Goal: Task Accomplishment & Management: Complete application form

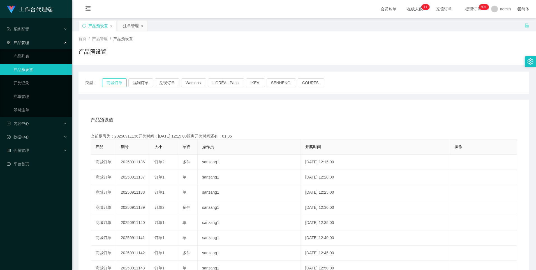
click at [114, 84] on button "商城订单" at bounding box center [114, 82] width 25 height 9
click at [109, 83] on button "商城订单" at bounding box center [114, 82] width 25 height 9
click at [122, 85] on button "商城订单" at bounding box center [114, 82] width 25 height 9
click at [25, 153] on span "会员管理" at bounding box center [18, 150] width 22 height 4
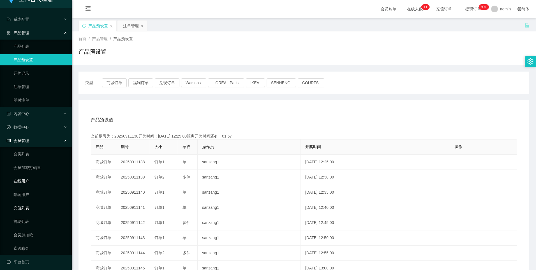
scroll to position [13, 0]
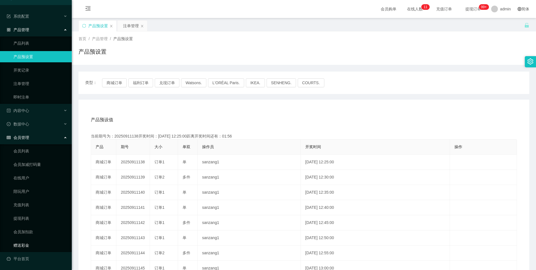
click at [23, 245] on link "赠送彩金" at bounding box center [40, 244] width 54 height 11
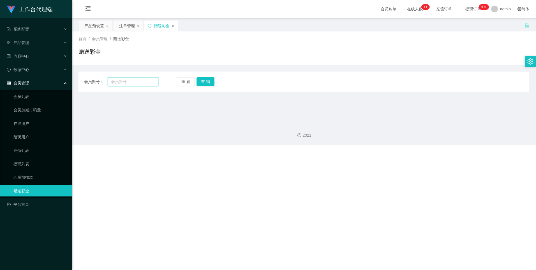
click at [127, 81] on input "text" at bounding box center [133, 81] width 50 height 9
paste input "wangzi123"
type input "wangzi123"
click at [206, 80] on button "查 询" at bounding box center [206, 81] width 18 height 9
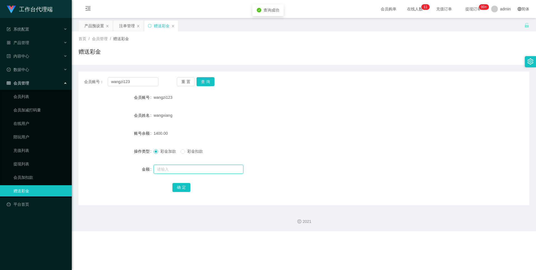
click at [162, 171] on input "text" at bounding box center [199, 169] width 90 height 9
type input "3000"
click at [181, 189] on button "确 定" at bounding box center [181, 187] width 18 height 9
click at [91, 25] on div "产品预设置" at bounding box center [94, 25] width 20 height 11
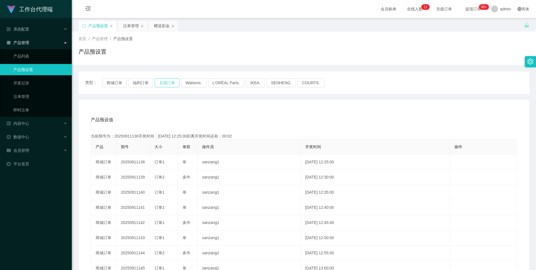
click at [170, 86] on button "兑现订单" at bounding box center [167, 82] width 25 height 9
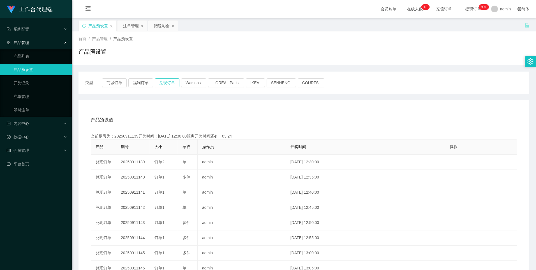
click at [170, 85] on button "兑现订单" at bounding box center [167, 82] width 25 height 9
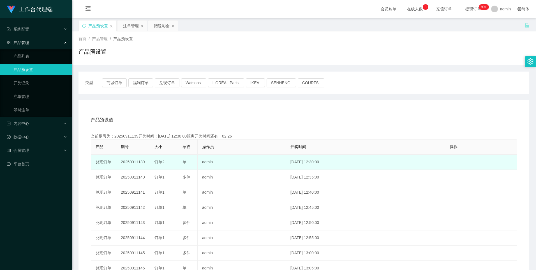
click at [131, 162] on td "20250911139" at bounding box center [133, 162] width 34 height 15
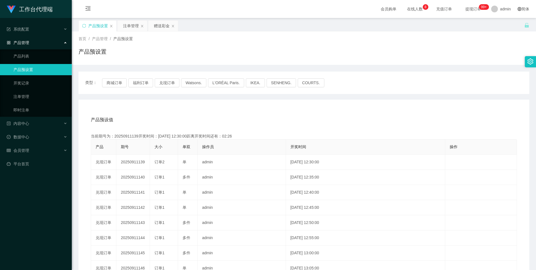
copy td "20250911139"
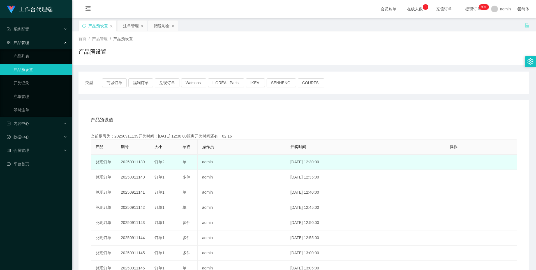
click at [126, 163] on td "20250911139" at bounding box center [133, 162] width 34 height 15
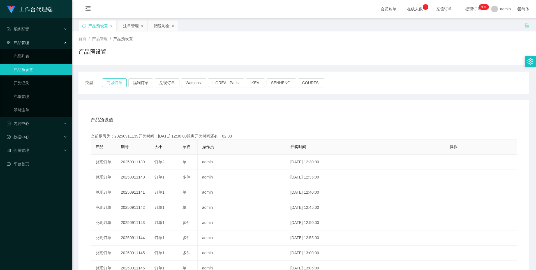
drag, startPoint x: 116, startPoint y: 82, endPoint x: 122, endPoint y: 109, distance: 26.7
click at [122, 109] on div "类型： 商城订单 福利订单 兑现订单 Watsons. L'ORÉAL Paris. IKEA. [GEOGRAPHIC_DATA]. COURTS. 产品预…" at bounding box center [304, 201] width 451 height 259
click at [167, 83] on button "兑现订单" at bounding box center [167, 82] width 25 height 9
click at [168, 83] on button "兑现订单" at bounding box center [167, 82] width 25 height 9
click at [129, 28] on div "注单管理" at bounding box center [131, 25] width 16 height 11
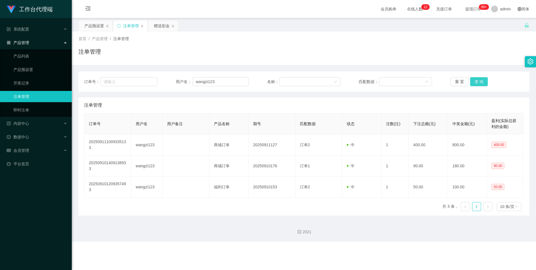
click at [477, 81] on button "查 询" at bounding box center [479, 81] width 18 height 9
click at [479, 86] on button "查 询" at bounding box center [479, 81] width 18 height 9
click at [474, 78] on button "查 询" at bounding box center [479, 81] width 18 height 9
click at [476, 81] on button "查 询" at bounding box center [479, 81] width 18 height 9
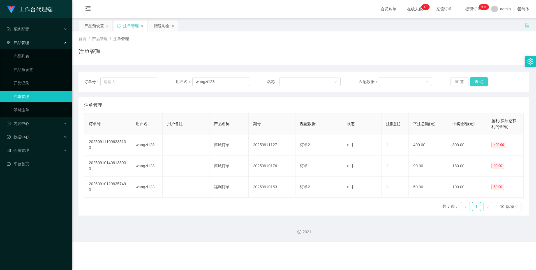
click at [477, 81] on button "查 询" at bounding box center [479, 81] width 18 height 9
click at [477, 82] on button "查 询" at bounding box center [479, 81] width 18 height 9
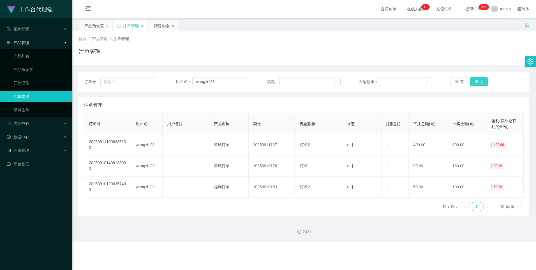
click at [477, 82] on button "查 询" at bounding box center [479, 81] width 18 height 9
click at [476, 81] on button "查 询" at bounding box center [479, 81] width 18 height 9
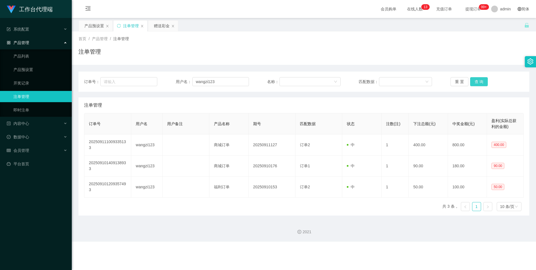
click at [476, 81] on button "查 询" at bounding box center [479, 81] width 18 height 9
click at [476, 82] on button "查 询" at bounding box center [479, 81] width 18 height 9
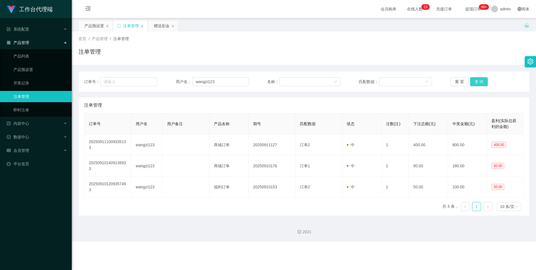
click at [476, 82] on button "查 询" at bounding box center [479, 81] width 18 height 9
click at [478, 82] on button "查 询" at bounding box center [479, 81] width 18 height 9
drag, startPoint x: 478, startPoint y: 82, endPoint x: 475, endPoint y: 83, distance: 2.9
click at [478, 82] on button "查 询" at bounding box center [479, 81] width 18 height 9
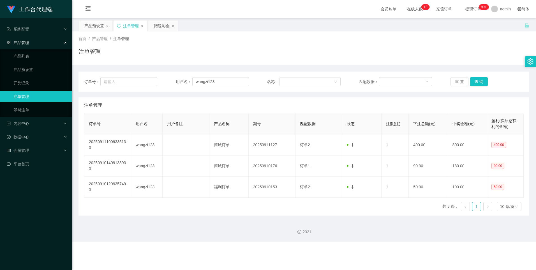
drag, startPoint x: 98, startPoint y: 26, endPoint x: 128, endPoint y: 66, distance: 50.5
click at [98, 26] on div "产品预设置" at bounding box center [94, 25] width 20 height 11
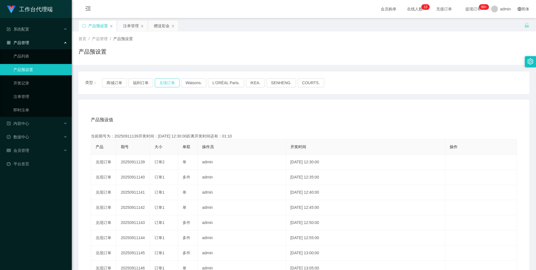
click at [159, 83] on button "兑现订单" at bounding box center [167, 82] width 25 height 9
click at [132, 25] on div "注单管理" at bounding box center [131, 25] width 16 height 11
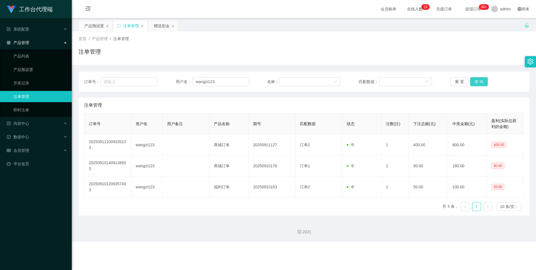
click at [478, 80] on button "查 询" at bounding box center [479, 81] width 18 height 9
click at [478, 81] on button "查 询" at bounding box center [479, 81] width 18 height 9
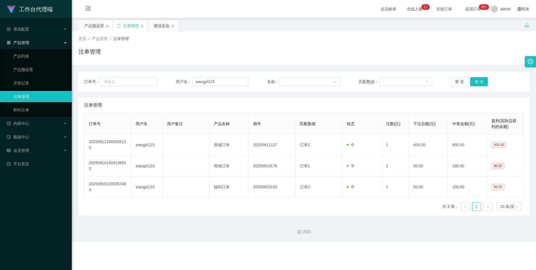
click at [307, 94] on div "订单号： 用户名： wangzi123 名称： 匹配数据： 重 置 查 询 注单管理 订单号 用户名 用户备注 产品名称 期号 匹配数据 状态 注数(注) 下…" at bounding box center [304, 144] width 451 height 144
click at [478, 79] on button "查 询" at bounding box center [479, 81] width 18 height 9
click at [479, 82] on button "查 询" at bounding box center [479, 81] width 18 height 9
click at [97, 26] on div "产品预设置" at bounding box center [94, 25] width 20 height 11
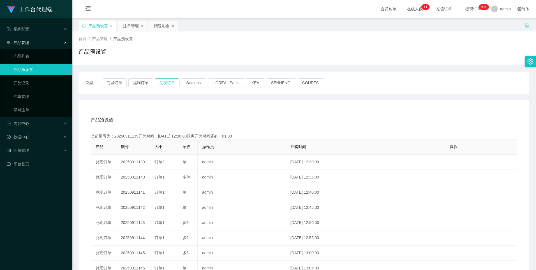
click at [164, 82] on button "兑现订单" at bounding box center [167, 82] width 25 height 9
click at [131, 26] on div "注单管理" at bounding box center [131, 25] width 16 height 11
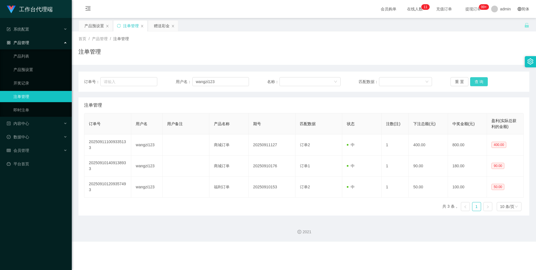
click at [476, 82] on button "查 询" at bounding box center [479, 81] width 18 height 9
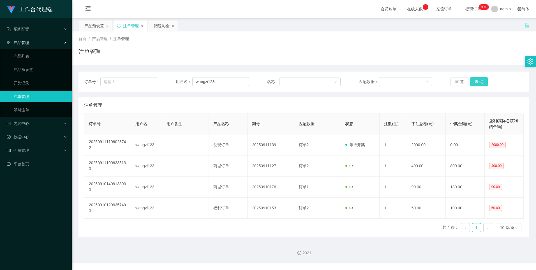
click at [472, 81] on button "查 询" at bounding box center [479, 81] width 18 height 9
click at [477, 83] on button "查 询" at bounding box center [479, 81] width 18 height 9
click at [99, 26] on div "产品预设置" at bounding box center [94, 25] width 20 height 11
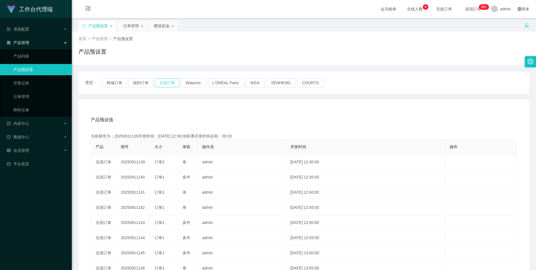
click at [165, 84] on button "兑现订单" at bounding box center [167, 82] width 25 height 9
click at [169, 80] on button "兑现订单" at bounding box center [167, 82] width 25 height 9
click at [130, 24] on div "注单管理" at bounding box center [131, 25] width 16 height 11
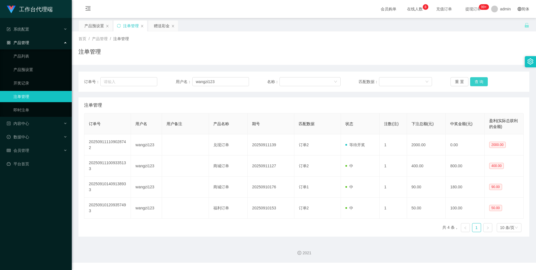
click at [477, 84] on button "查 询" at bounding box center [479, 81] width 18 height 9
click at [478, 82] on button "查 询" at bounding box center [479, 81] width 18 height 9
click at [480, 82] on button "查 询" at bounding box center [479, 81] width 18 height 9
drag, startPoint x: 478, startPoint y: 82, endPoint x: 490, endPoint y: 37, distance: 46.8
click at [478, 82] on button "查 询" at bounding box center [479, 81] width 18 height 9
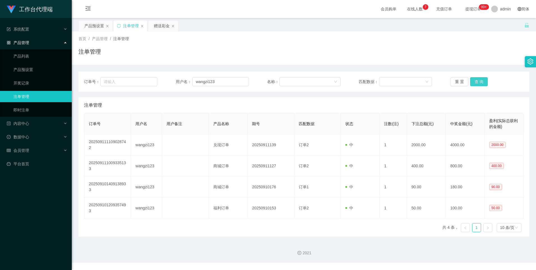
click at [470, 84] on button "查 询" at bounding box center [479, 81] width 18 height 9
click at [481, 80] on button "查 询" at bounding box center [479, 81] width 18 height 9
click at [483, 79] on button "查 询" at bounding box center [479, 81] width 18 height 9
click at [479, 82] on button "查 询" at bounding box center [479, 81] width 18 height 9
